Goal: Information Seeking & Learning: Learn about a topic

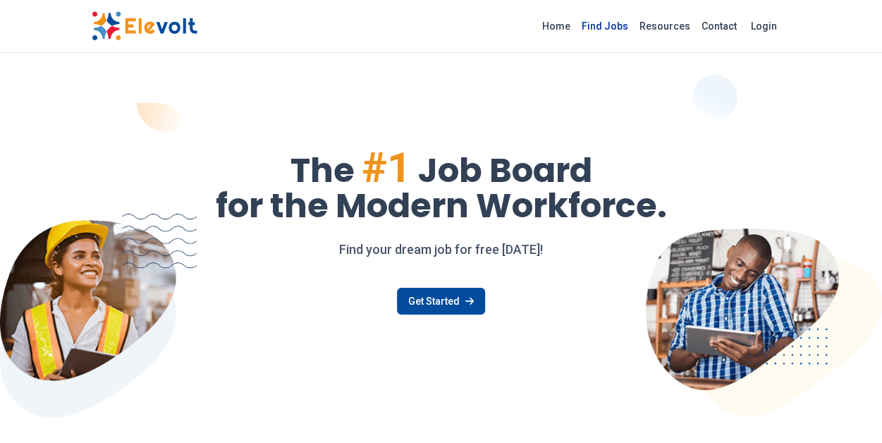
click at [604, 27] on link "Find Jobs" at bounding box center [605, 26] width 58 height 23
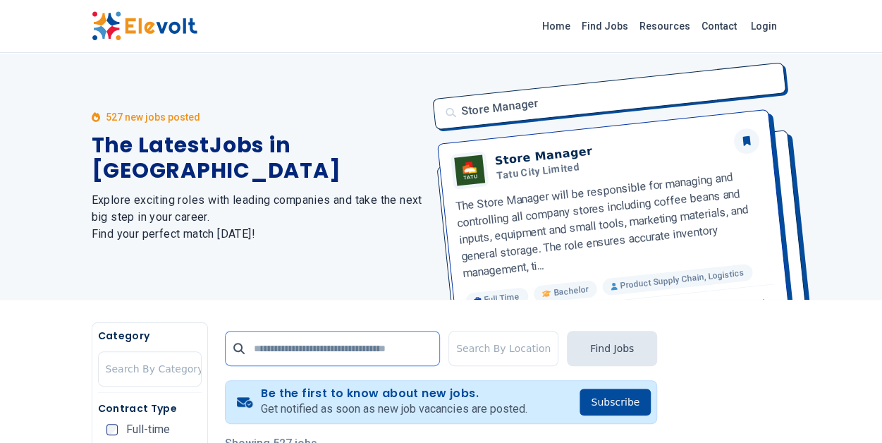
click at [262, 353] on input "text" at bounding box center [332, 348] width 215 height 35
type input "*******"
click at [475, 339] on div at bounding box center [503, 348] width 94 height 28
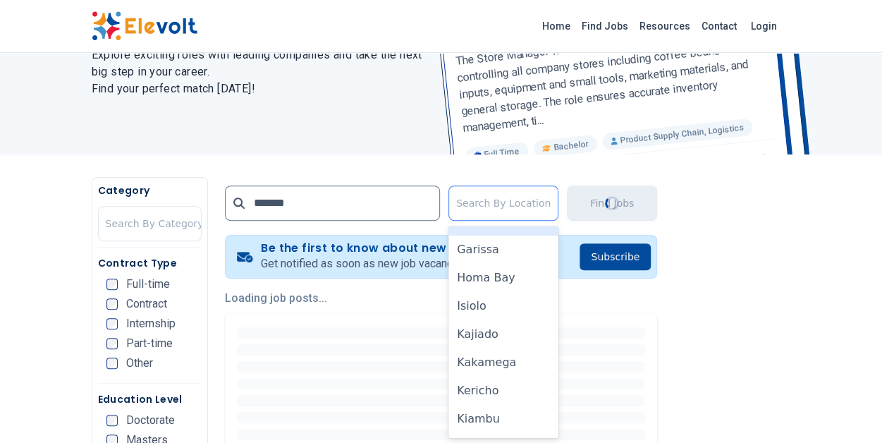
scroll to position [164, 0]
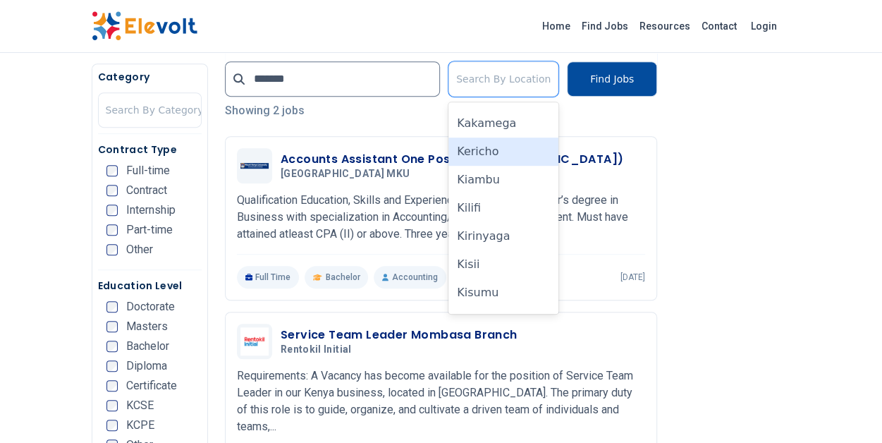
scroll to position [282, 0]
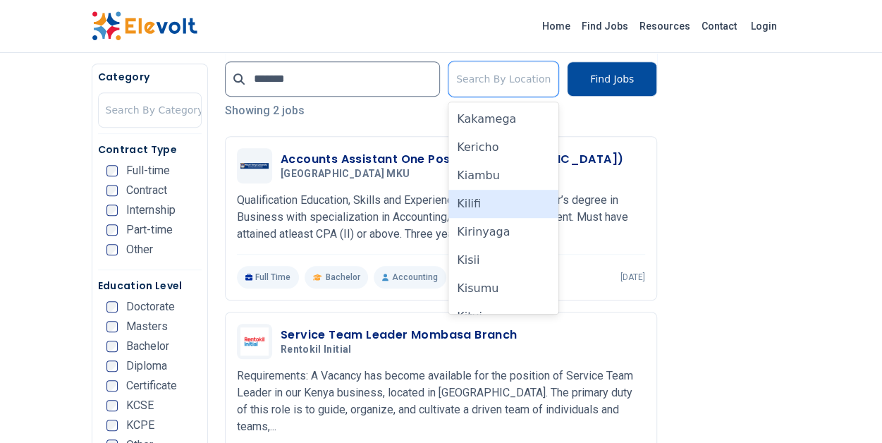
click at [503, 206] on div "Kilifi" at bounding box center [503, 204] width 110 height 28
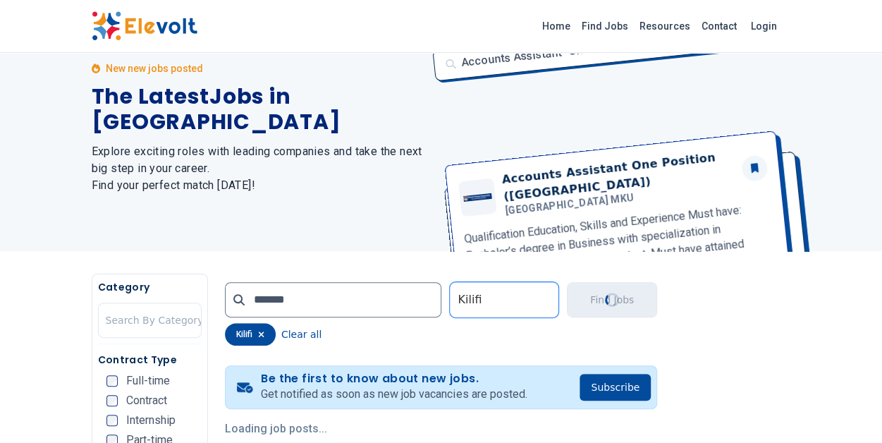
scroll to position [0, 0]
